Goal: Participate in discussion: Engage in conversation with other users on a specific topic

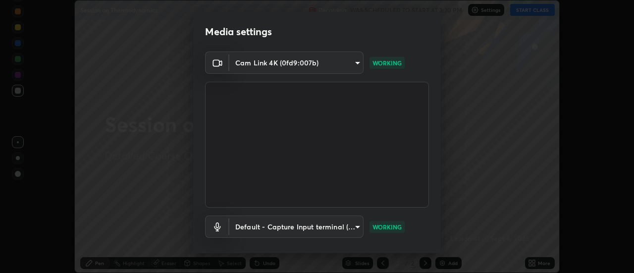
scroll to position [52, 0]
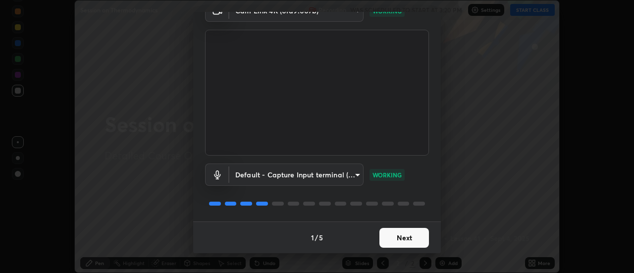
click at [414, 239] on button "Next" at bounding box center [404, 238] width 50 height 20
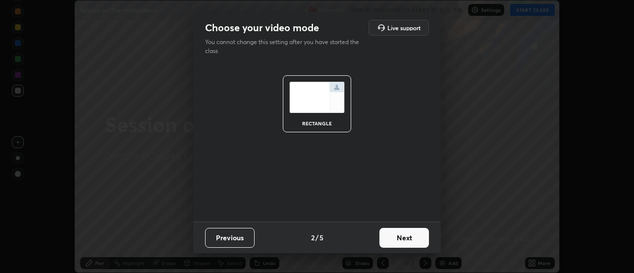
click at [410, 235] on button "Next" at bounding box center [404, 238] width 50 height 20
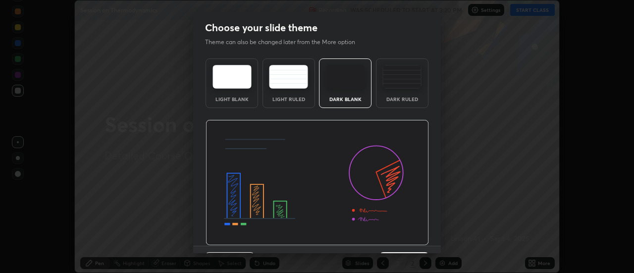
scroll to position [24, 0]
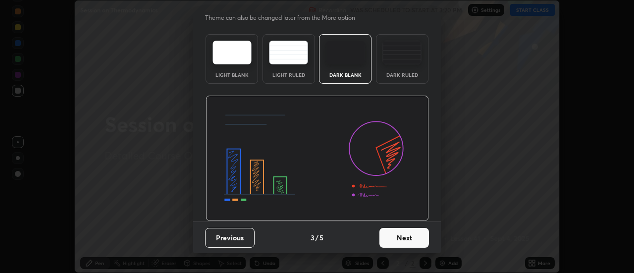
click at [402, 241] on button "Next" at bounding box center [404, 238] width 50 height 20
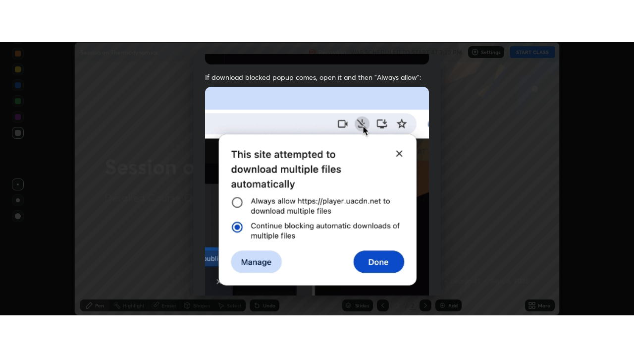
scroll to position [254, 0]
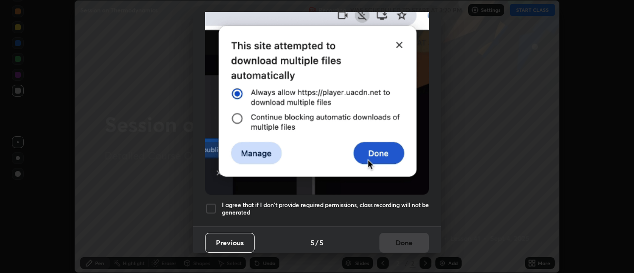
click at [395, 202] on h5 "I agree that if I don't provide required permissions, class recording will not …" at bounding box center [325, 208] width 207 height 15
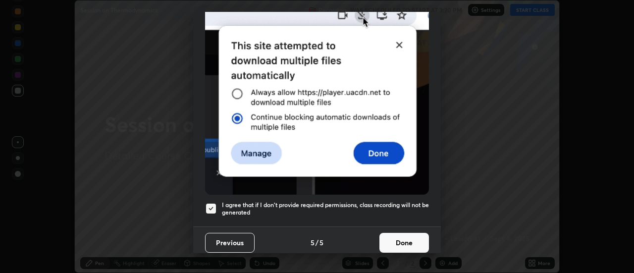
click at [401, 234] on button "Done" at bounding box center [404, 243] width 50 height 20
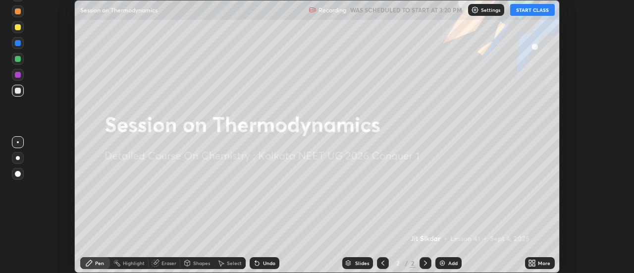
click at [529, 9] on button "START CLASS" at bounding box center [532, 10] width 45 height 12
click at [539, 259] on div "More" at bounding box center [540, 263] width 30 height 12
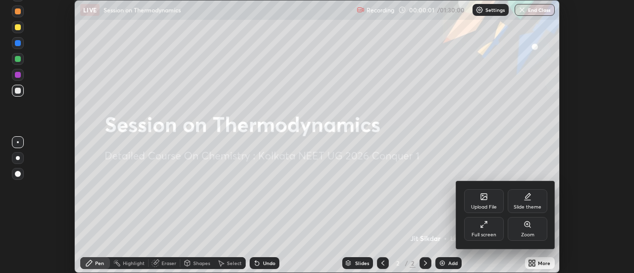
click at [496, 227] on div "Full screen" at bounding box center [484, 229] width 40 height 24
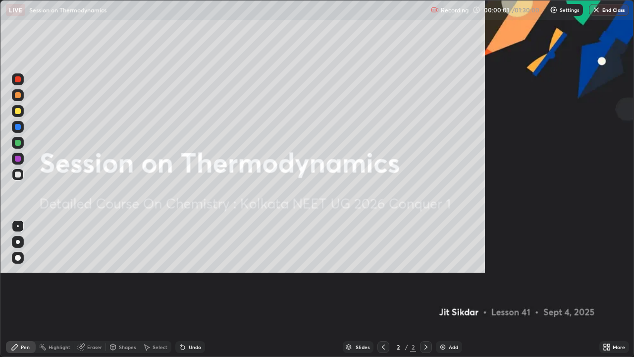
scroll to position [357, 634]
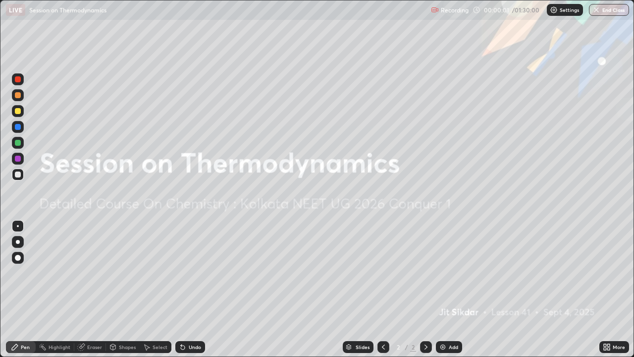
click at [450, 272] on div "Add" at bounding box center [449, 347] width 26 height 12
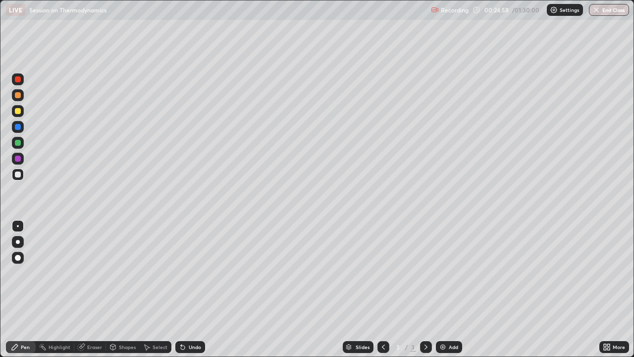
click at [447, 272] on div "Add" at bounding box center [449, 347] width 26 height 12
click at [189, 272] on div "Undo" at bounding box center [195, 346] width 12 height 5
click at [192, 272] on div "Undo" at bounding box center [195, 346] width 12 height 5
click at [383, 272] on icon at bounding box center [383, 347] width 8 height 8
click at [423, 272] on div at bounding box center [426, 347] width 12 height 12
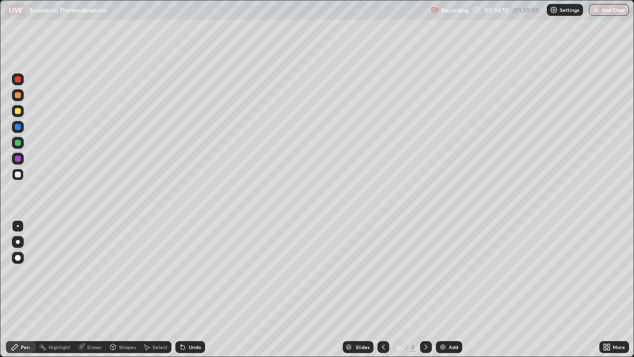
click at [455, 272] on div "Add" at bounding box center [449, 347] width 26 height 12
click at [95, 272] on div "Eraser" at bounding box center [94, 346] width 15 height 5
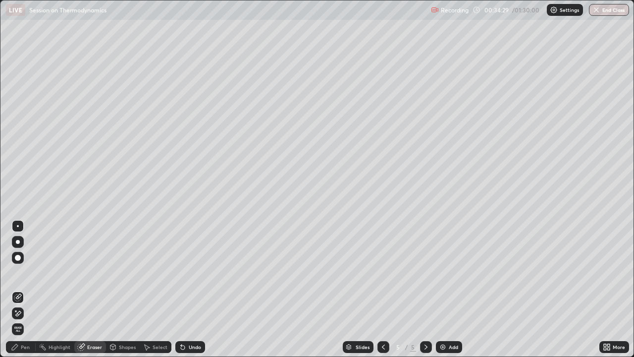
click at [26, 272] on div "Pen" at bounding box center [25, 346] width 9 height 5
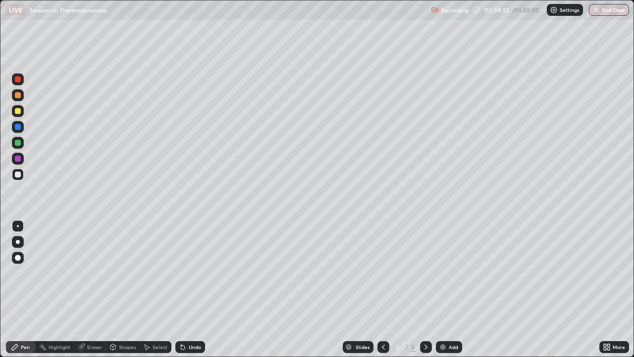
click at [187, 272] on div "Undo" at bounding box center [190, 347] width 30 height 12
click at [189, 272] on div "Undo" at bounding box center [195, 346] width 12 height 5
click at [453, 272] on div "Add" at bounding box center [453, 346] width 9 height 5
click at [449, 272] on div "Add" at bounding box center [453, 346] width 9 height 5
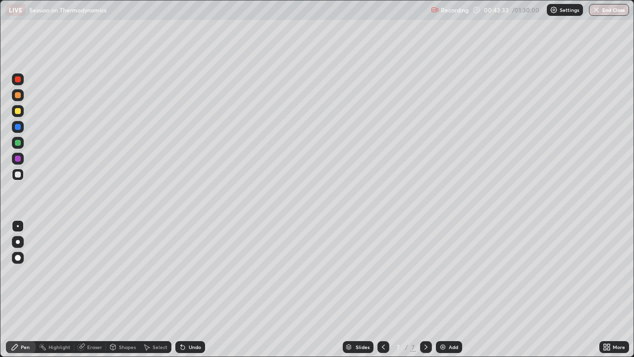
click at [19, 112] on div at bounding box center [18, 111] width 6 height 6
click at [18, 172] on div at bounding box center [18, 174] width 6 height 6
click at [20, 113] on div at bounding box center [18, 111] width 12 height 12
click at [18, 172] on div at bounding box center [18, 174] width 6 height 6
click at [97, 272] on div "Eraser" at bounding box center [94, 346] width 15 height 5
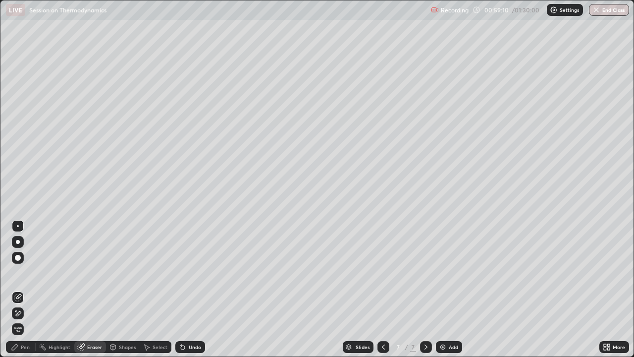
click at [21, 272] on div "Pen" at bounding box center [25, 346] width 9 height 5
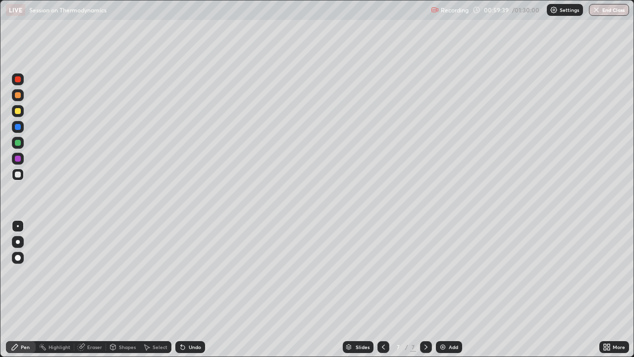
click at [102, 272] on div "Eraser" at bounding box center [90, 347] width 32 height 12
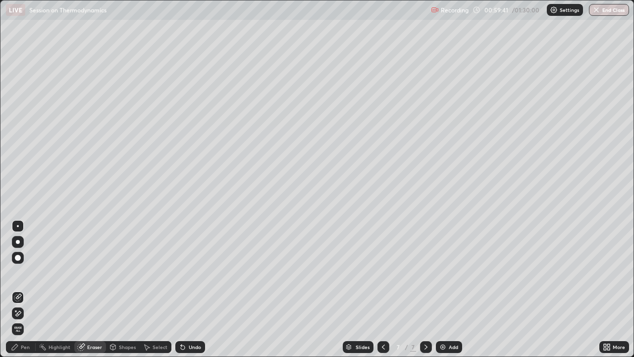
click at [25, 272] on div "Pen" at bounding box center [25, 346] width 9 height 5
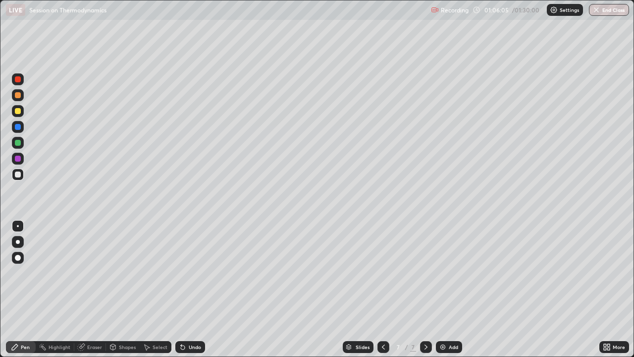
click at [382, 272] on icon at bounding box center [383, 347] width 8 height 8
click at [425, 272] on icon at bounding box center [426, 347] width 8 height 8
click at [99, 272] on div "Eraser" at bounding box center [94, 346] width 15 height 5
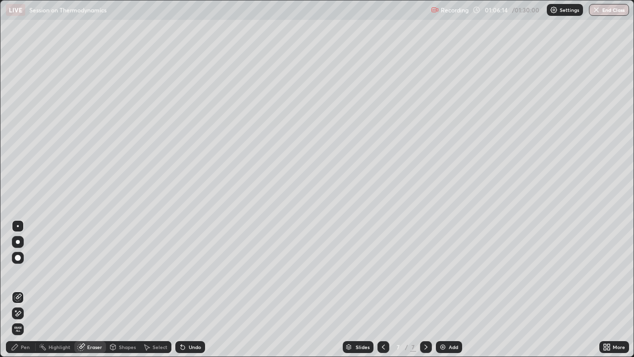
click at [27, 272] on div "Pen" at bounding box center [25, 346] width 9 height 5
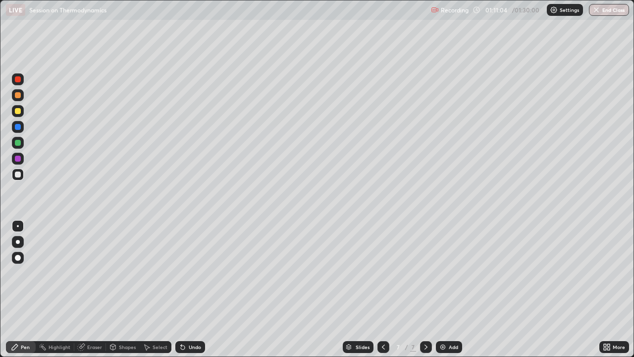
click at [453, 272] on div "Add" at bounding box center [449, 347] width 26 height 12
click at [18, 109] on div at bounding box center [18, 111] width 6 height 6
click at [19, 173] on div at bounding box center [18, 174] width 6 height 6
click at [606, 8] on button "End Class" at bounding box center [609, 10] width 40 height 12
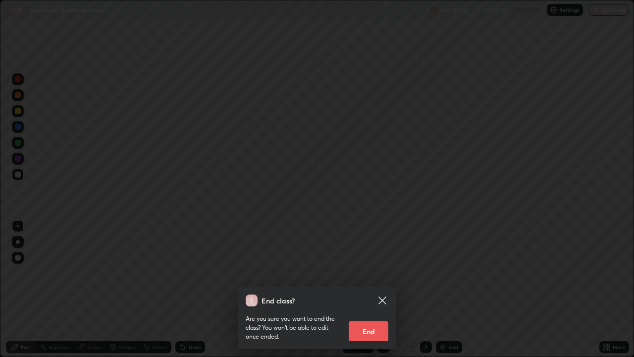
click at [382, 272] on button "End" at bounding box center [369, 331] width 40 height 20
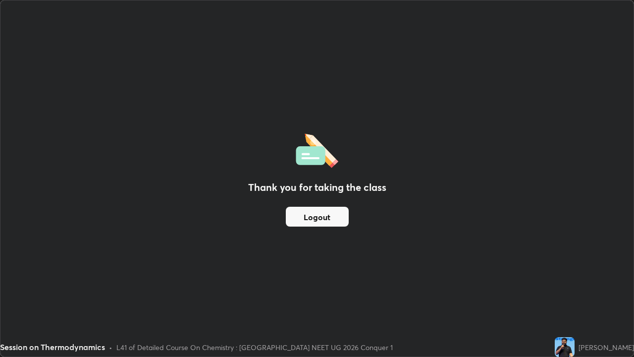
click at [332, 216] on button "Logout" at bounding box center [317, 216] width 63 height 20
